Goal: Task Accomplishment & Management: Use online tool/utility

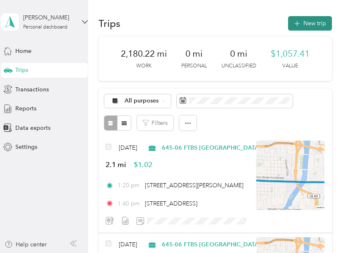
click at [303, 26] on button "New trip" at bounding box center [310, 23] width 44 height 14
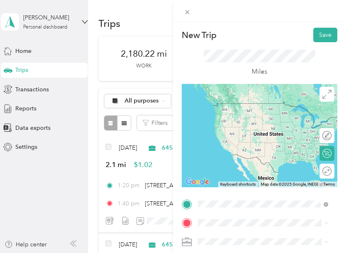
click at [237, 107] on span "[STREET_ADDRESS][US_STATE]" at bounding box center [255, 103] width 83 height 7
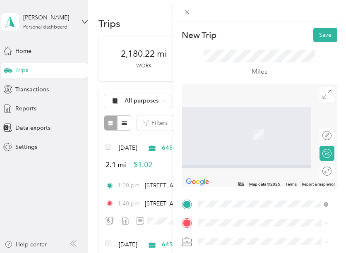
click at [219, 128] on span "[STREET_ADDRESS][PERSON_NAME][US_STATE]" at bounding box center [270, 125] width 112 height 14
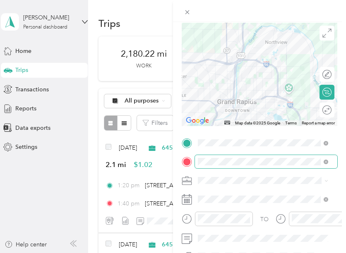
scroll to position [63, 0]
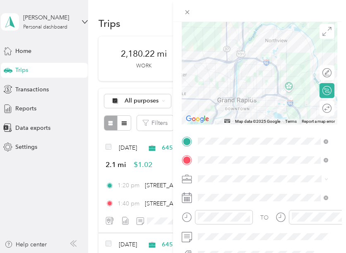
click at [221, 134] on div "645-06 FTBS [GEOGRAPHIC_DATA]" at bounding box center [263, 130] width 125 height 9
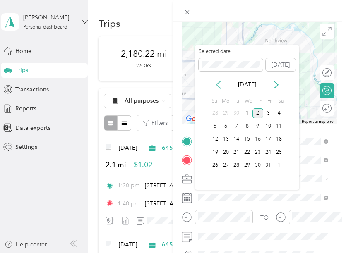
click at [219, 86] on icon at bounding box center [218, 85] width 8 height 8
click at [234, 149] on div "23" at bounding box center [236, 152] width 11 height 10
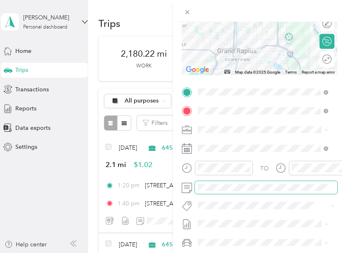
scroll to position [0, 0]
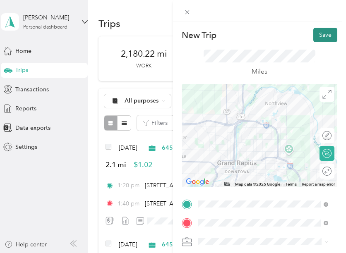
click at [321, 35] on button "Save" at bounding box center [325, 35] width 24 height 14
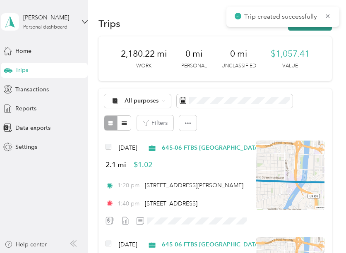
click at [306, 27] on button "New trip" at bounding box center [310, 23] width 44 height 14
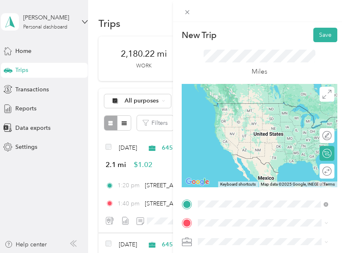
click at [241, 114] on span "[STREET_ADDRESS][PERSON_NAME][US_STATE]" at bounding box center [270, 107] width 112 height 14
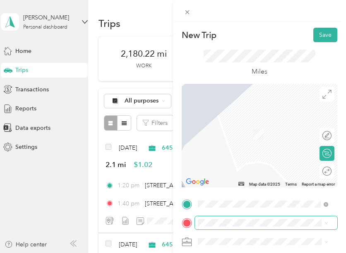
click at [215, 217] on span at bounding box center [266, 223] width 142 height 13
click at [230, 122] on span "[STREET_ADDRESS][US_STATE]" at bounding box center [255, 117] width 83 height 7
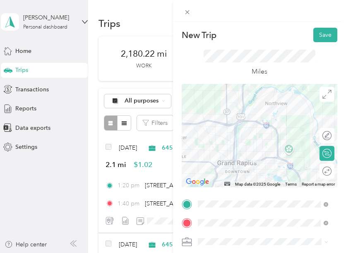
click at [229, 192] on li "645-06 FTBS [GEOGRAPHIC_DATA]" at bounding box center [263, 194] width 136 height 14
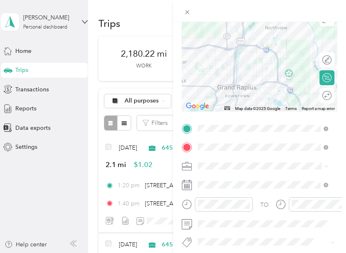
scroll to position [76, 0]
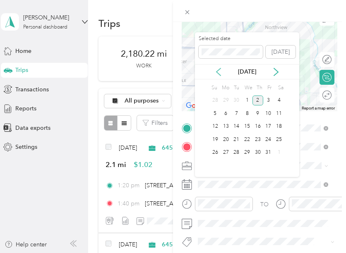
click at [217, 68] on icon at bounding box center [218, 72] width 8 height 8
click at [234, 140] on div "23" at bounding box center [236, 140] width 11 height 10
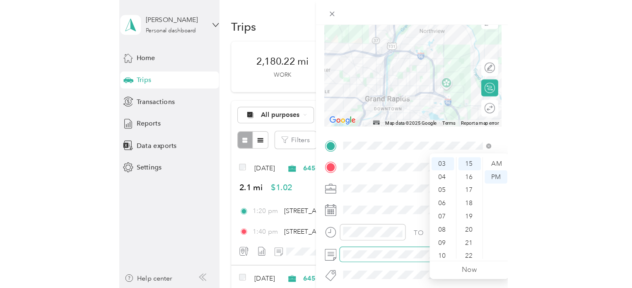
scroll to position [0, 4]
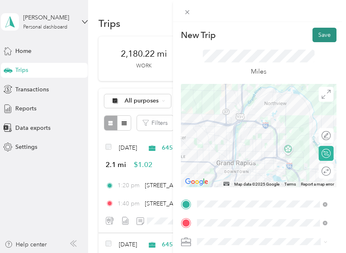
click at [318, 39] on button "Save" at bounding box center [325, 35] width 24 height 14
